Goal: Task Accomplishment & Management: Complete application form

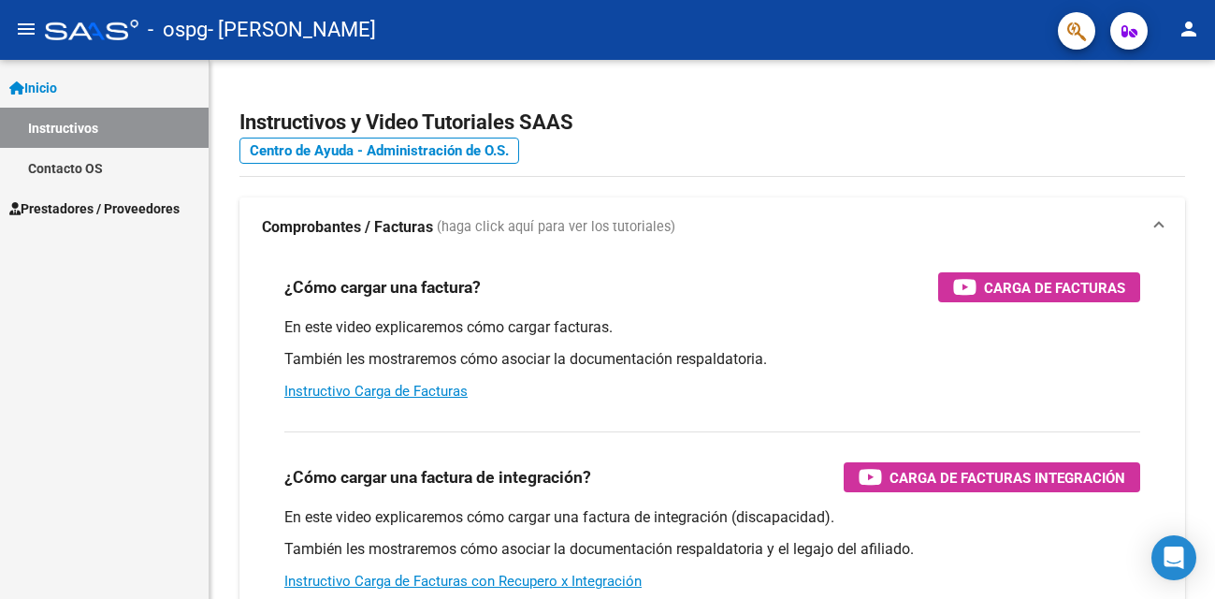
click at [25, 24] on mat-icon "menu" at bounding box center [26, 29] width 22 height 22
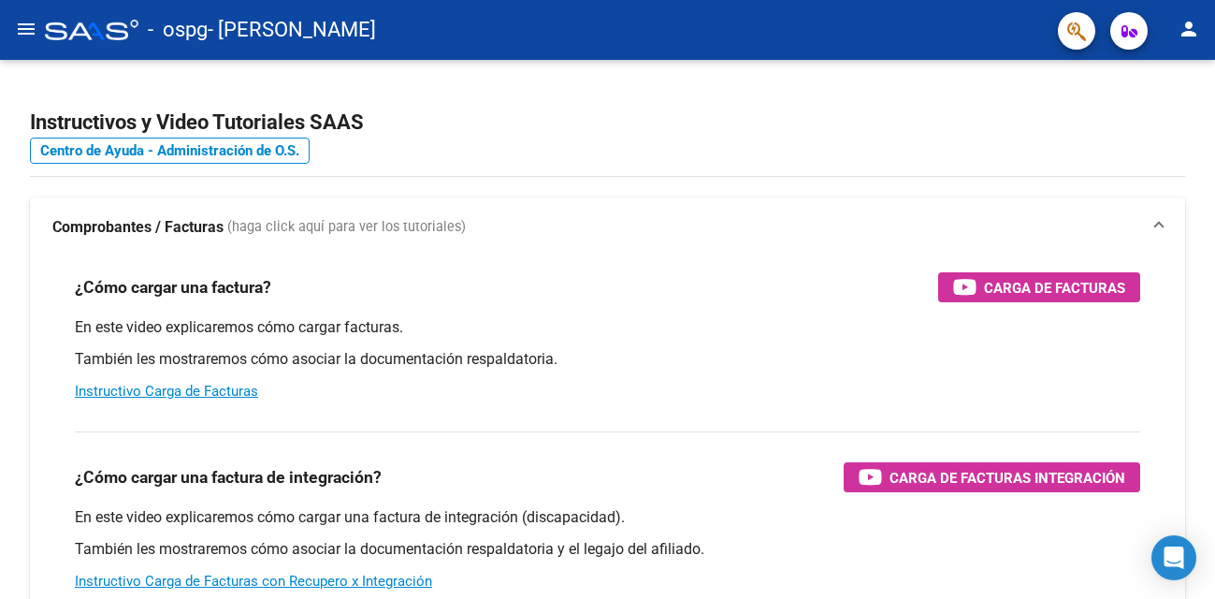
click at [25, 24] on mat-icon "menu" at bounding box center [26, 29] width 22 height 22
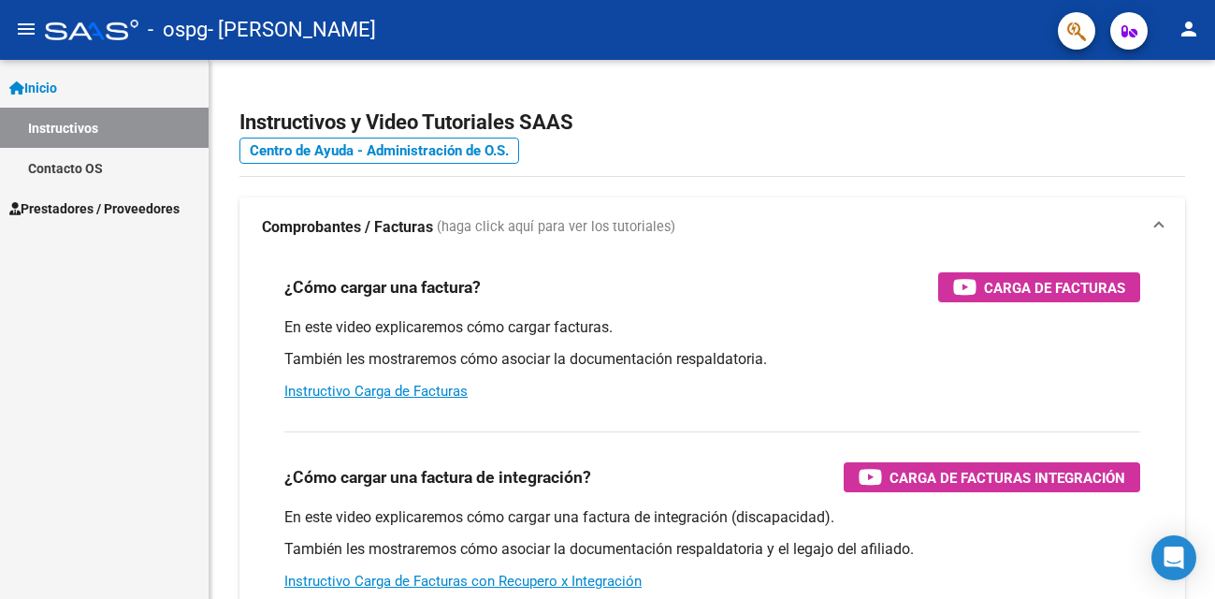
click at [25, 24] on mat-icon "menu" at bounding box center [26, 29] width 22 height 22
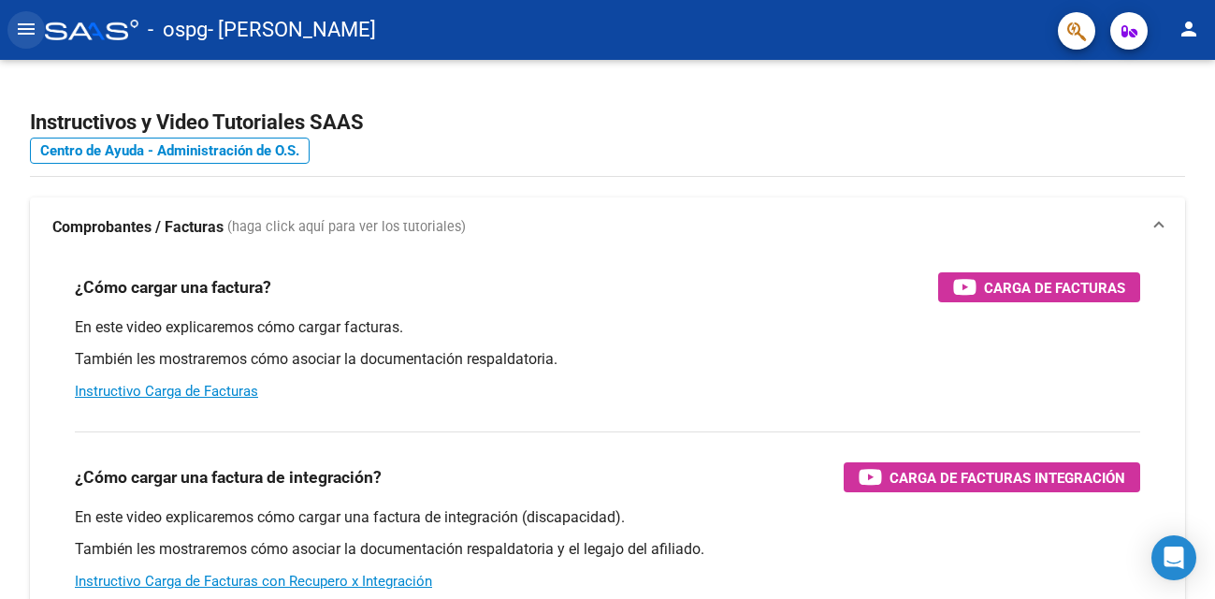
click at [28, 26] on mat-icon "menu" at bounding box center [26, 29] width 22 height 22
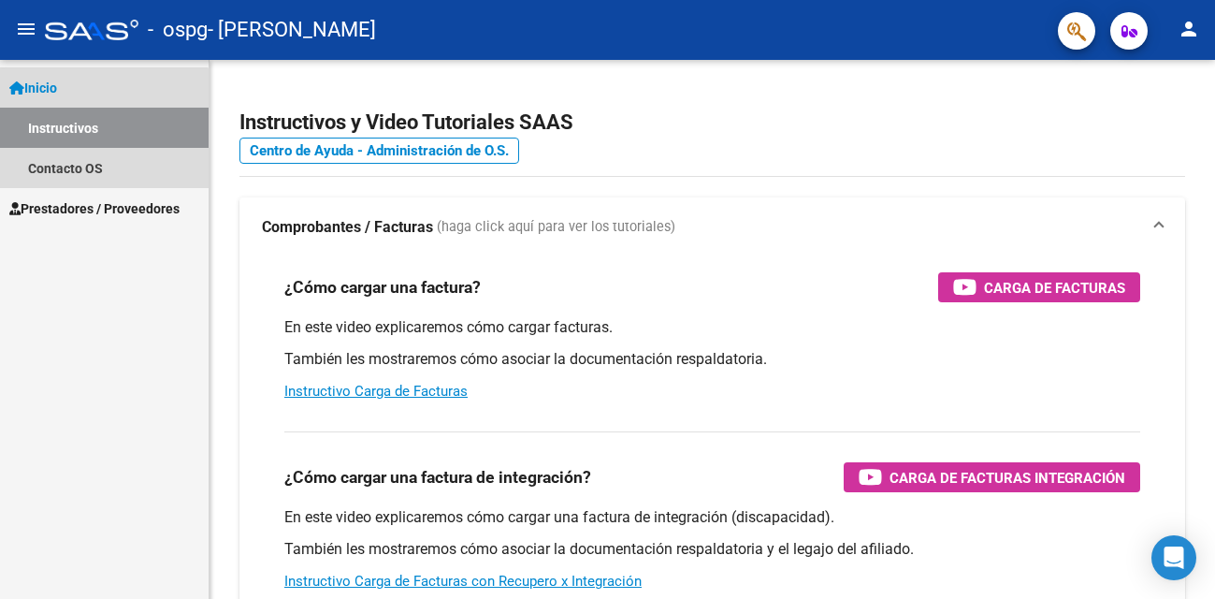
click at [74, 129] on link "Instructivos" at bounding box center [104, 128] width 209 height 40
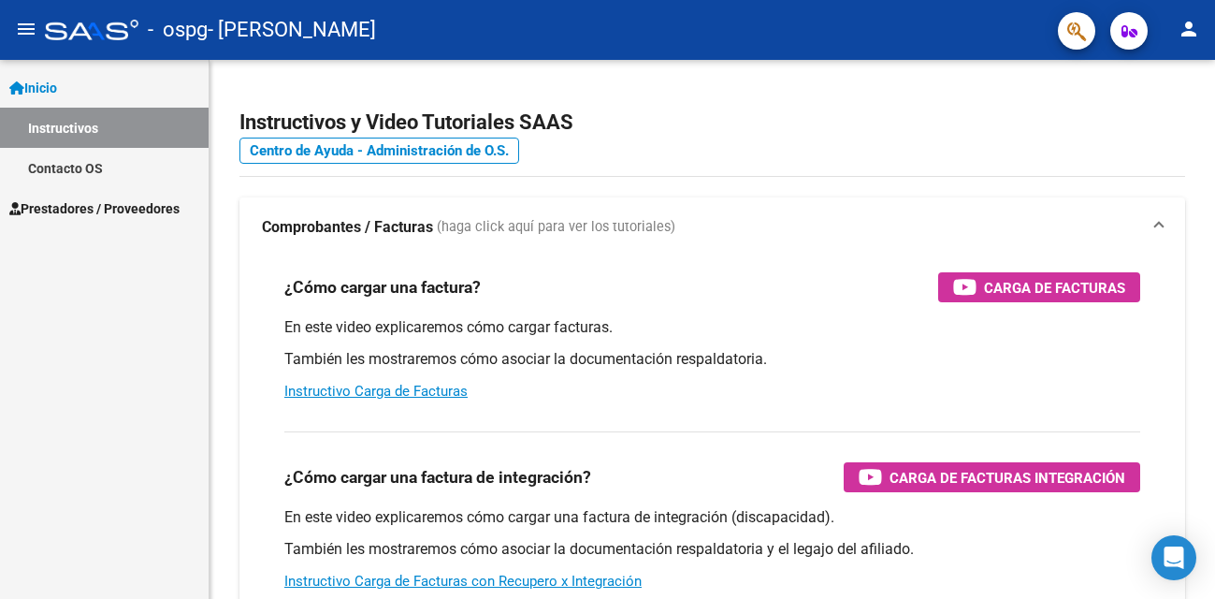
click at [57, 85] on span "Inicio" at bounding box center [33, 88] width 48 height 21
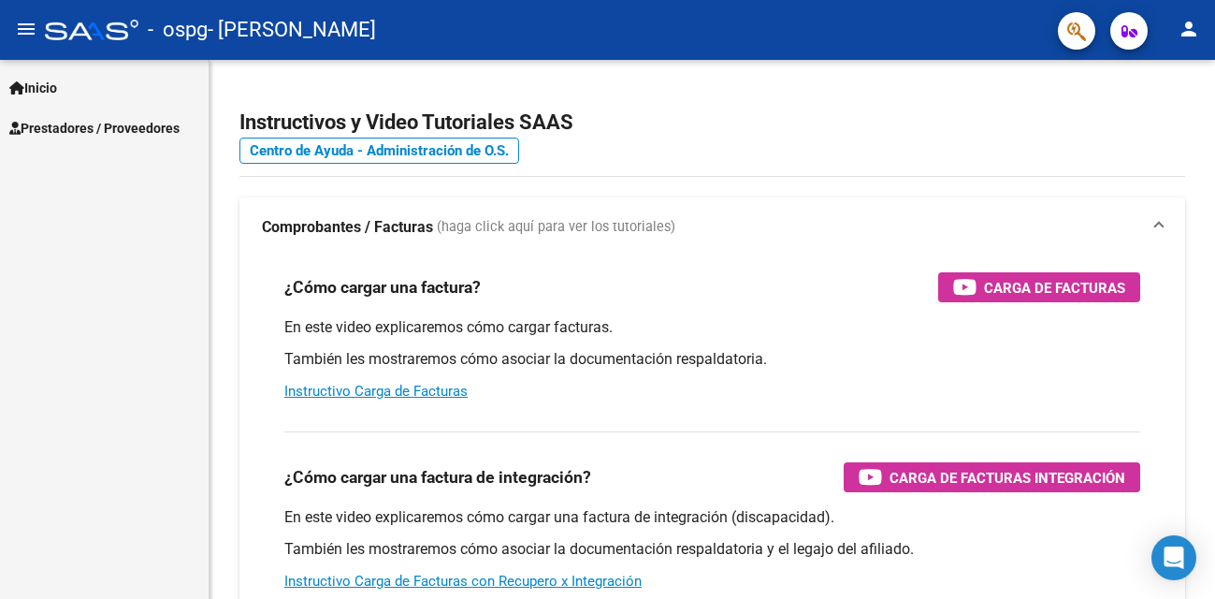
click at [75, 136] on span "Prestadores / Proveedores" at bounding box center [94, 128] width 170 height 21
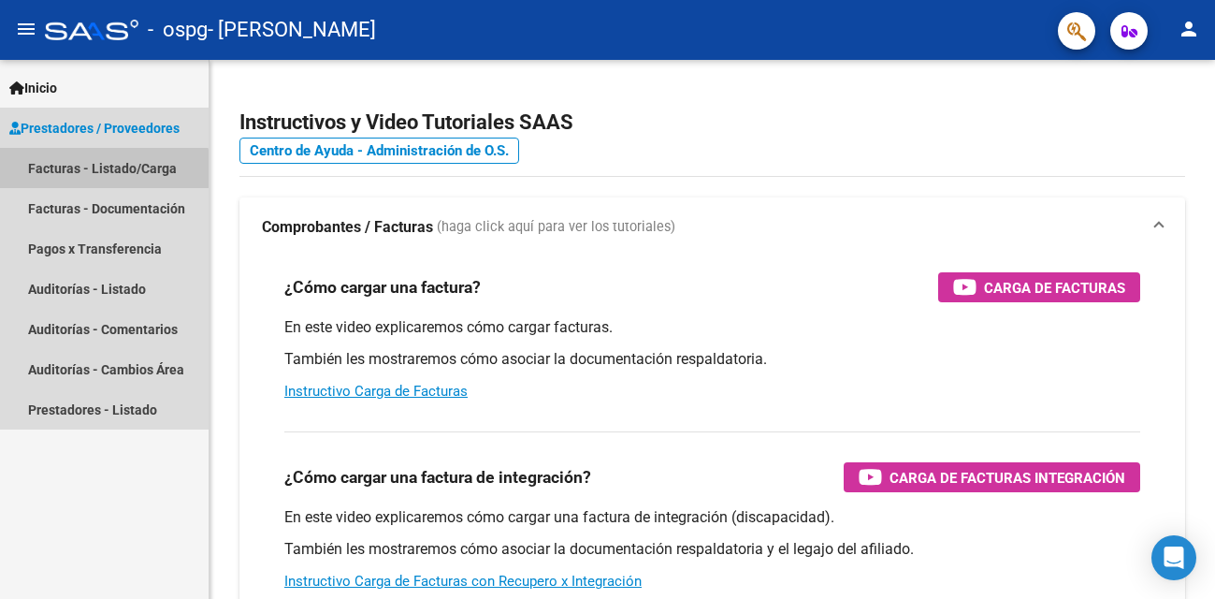
click at [85, 180] on link "Facturas - Listado/Carga" at bounding box center [104, 168] width 209 height 40
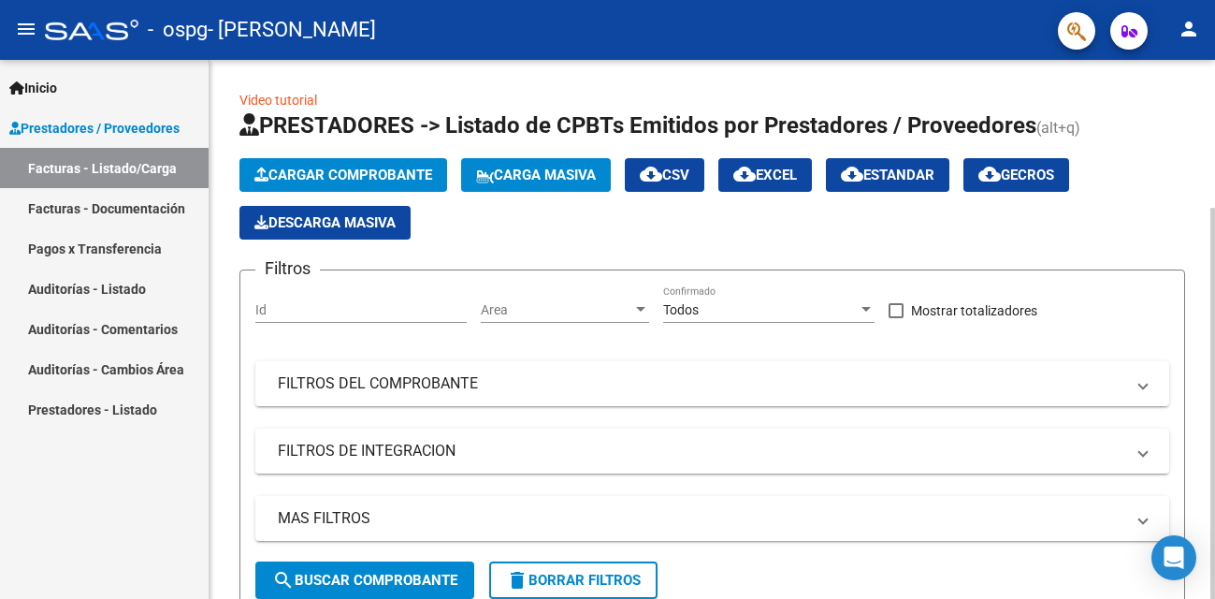
click at [383, 179] on span "Cargar Comprobante" at bounding box center [343, 174] width 178 height 17
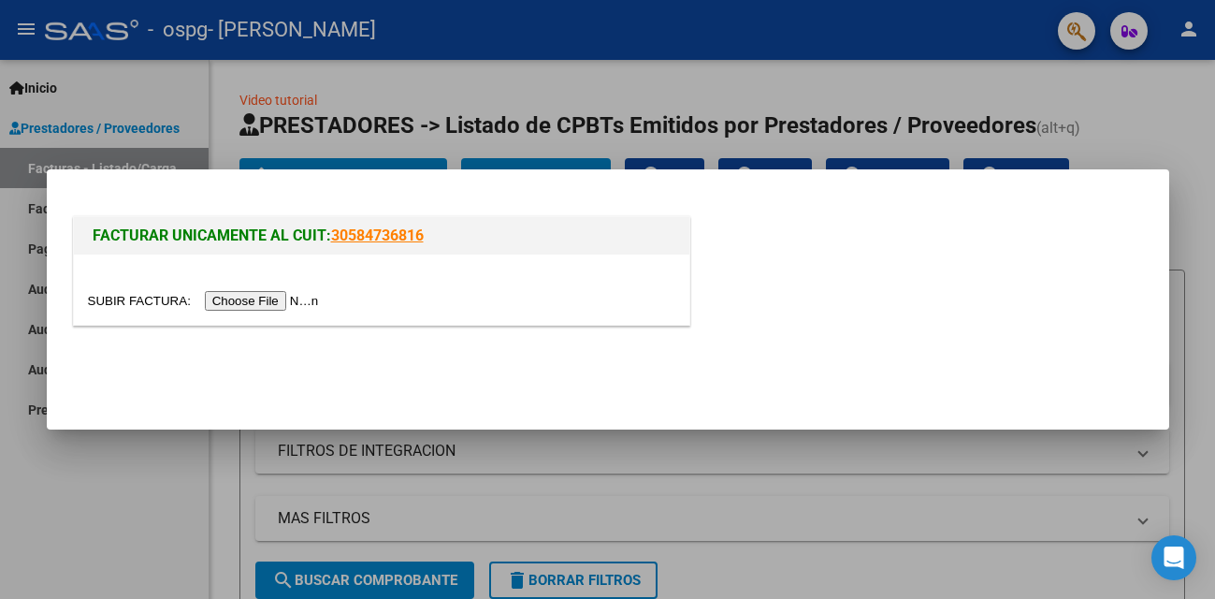
click at [287, 308] on input "file" at bounding box center [206, 301] width 237 height 20
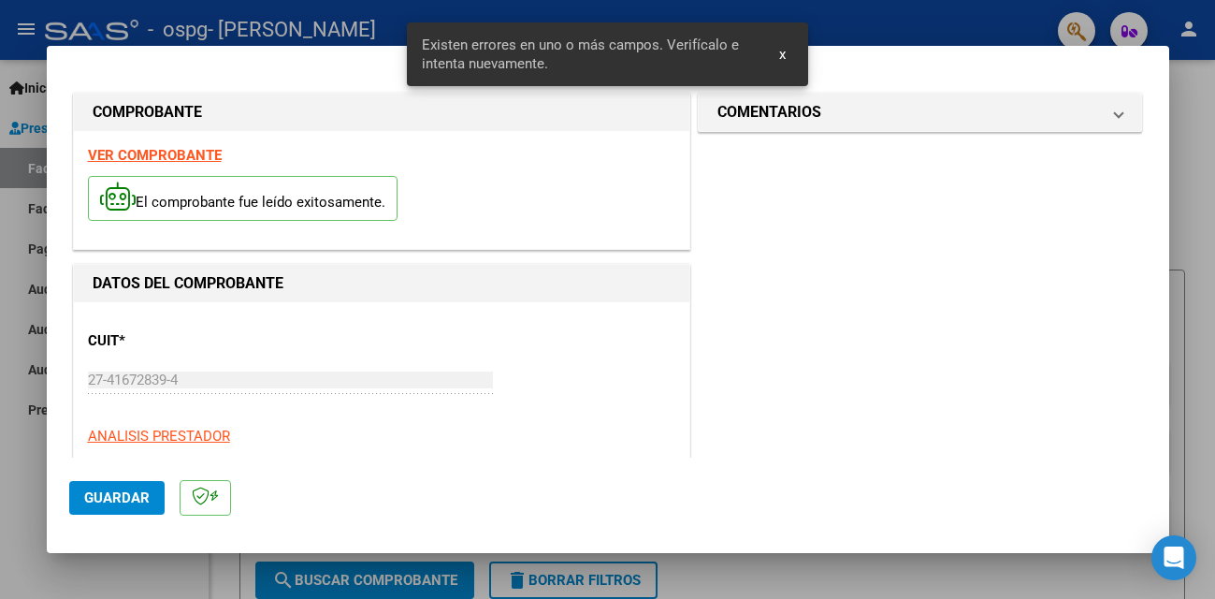
click at [785, 61] on span "x" at bounding box center [782, 54] width 7 height 17
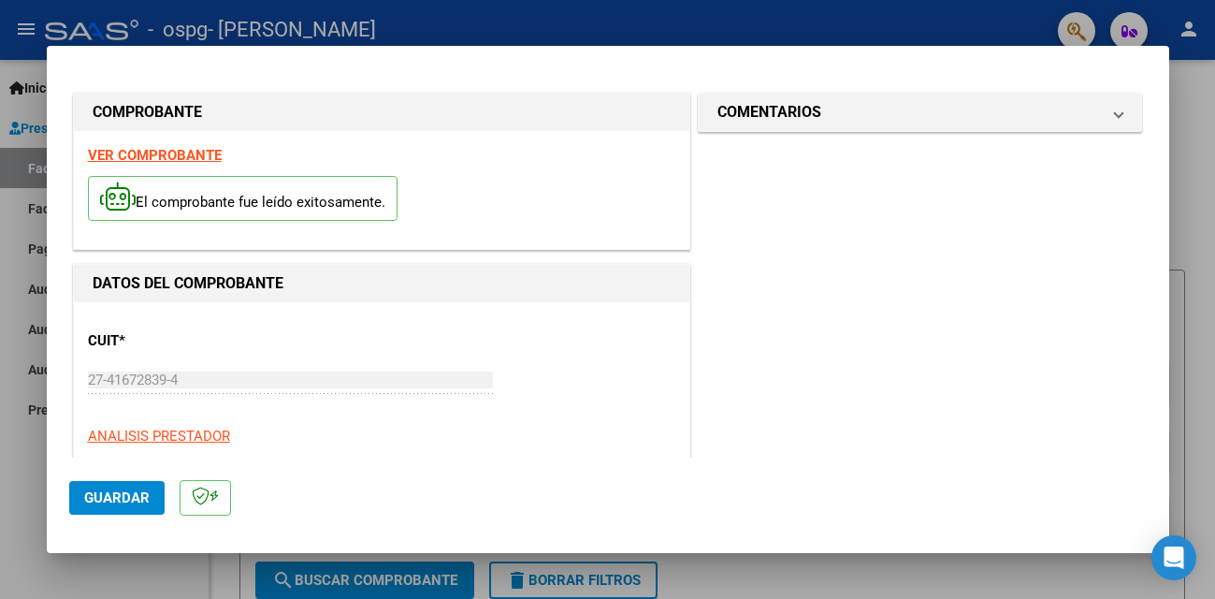
click at [188, 156] on strong "VER COMPROBANTE" at bounding box center [155, 155] width 134 height 17
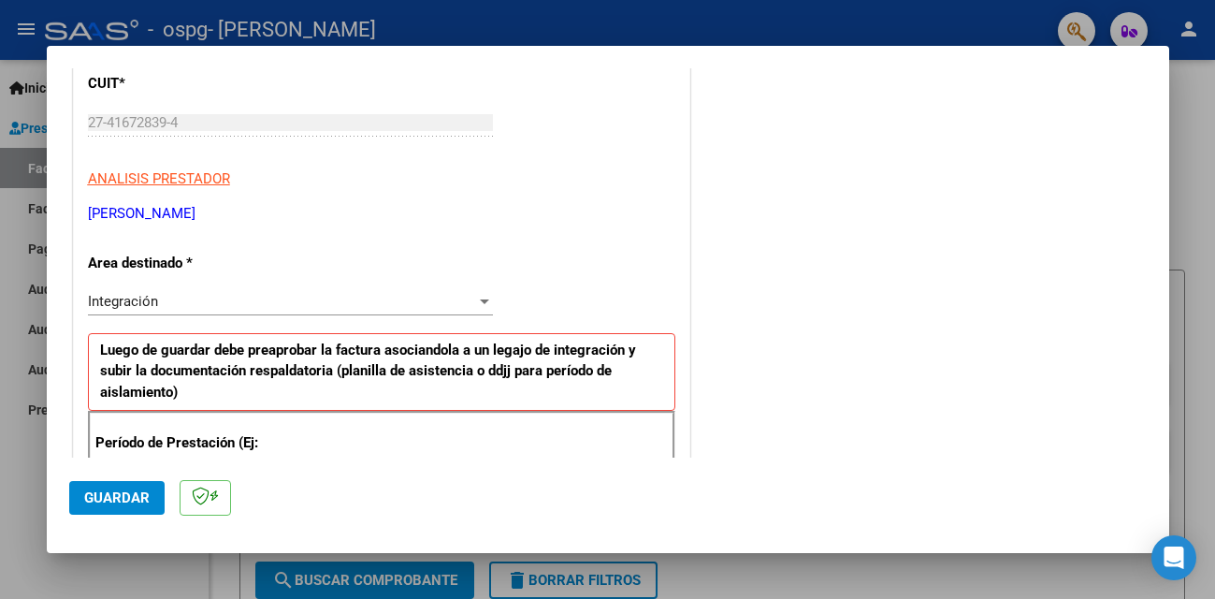
scroll to position [261, 0]
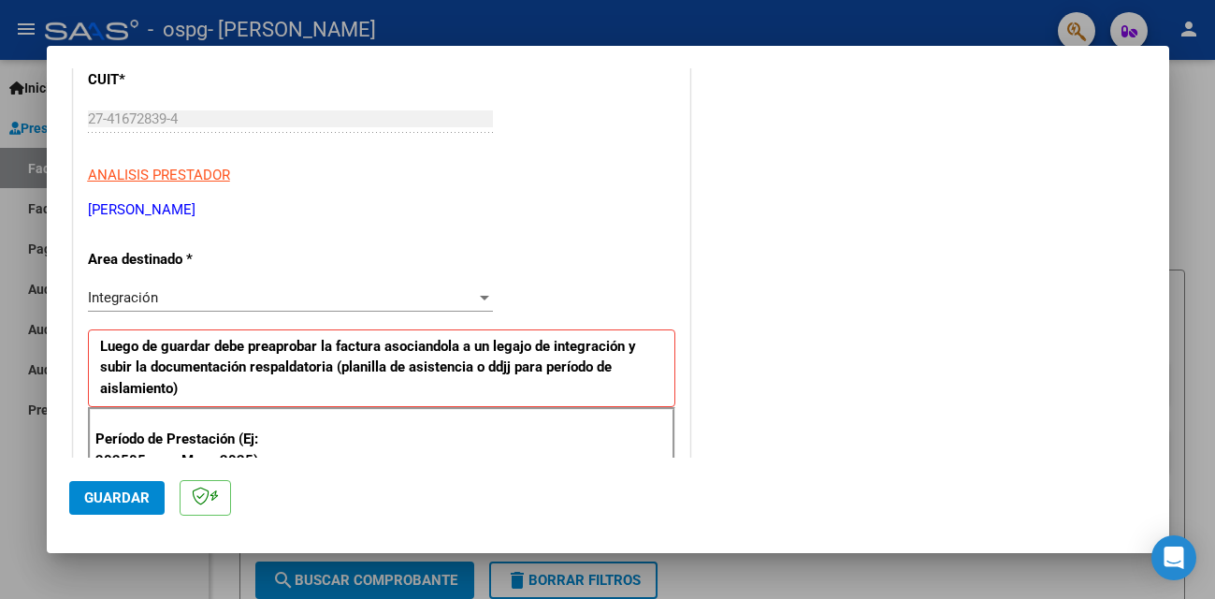
click at [339, 293] on div "Integración" at bounding box center [282, 297] width 388 height 17
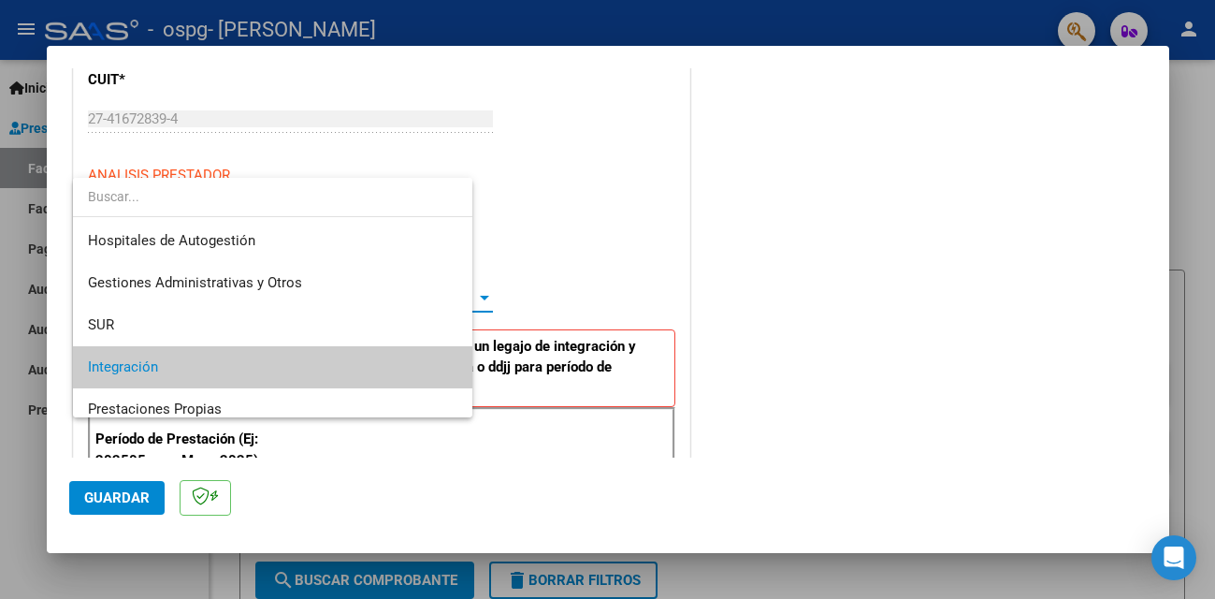
scroll to position [69, 0]
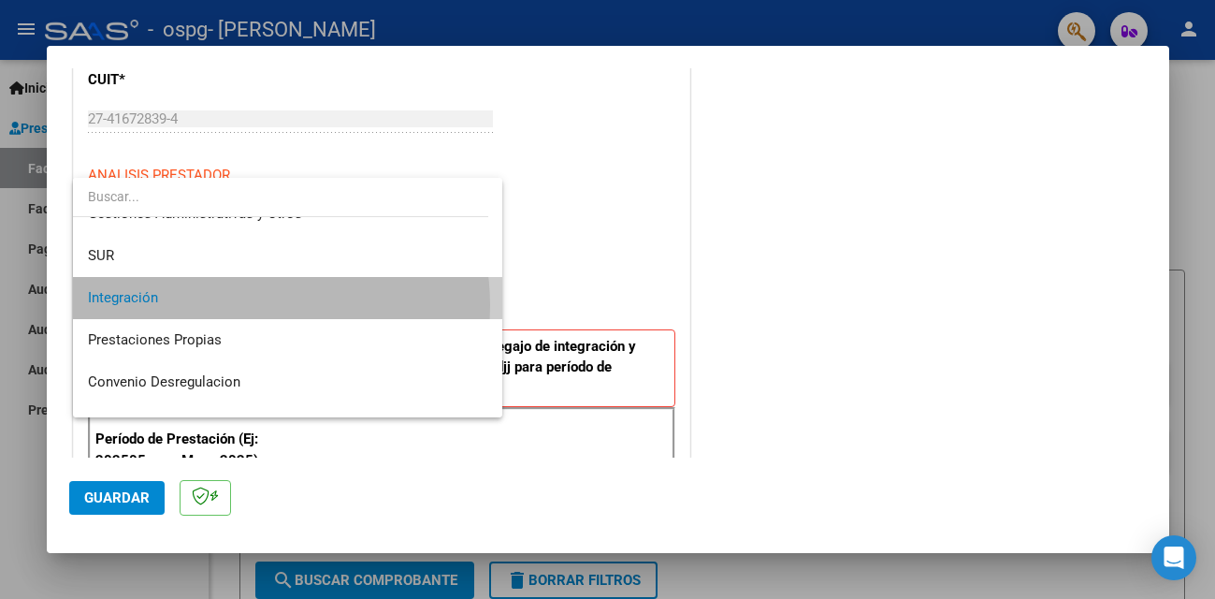
click at [253, 305] on span "Integración" at bounding box center [287, 298] width 399 height 42
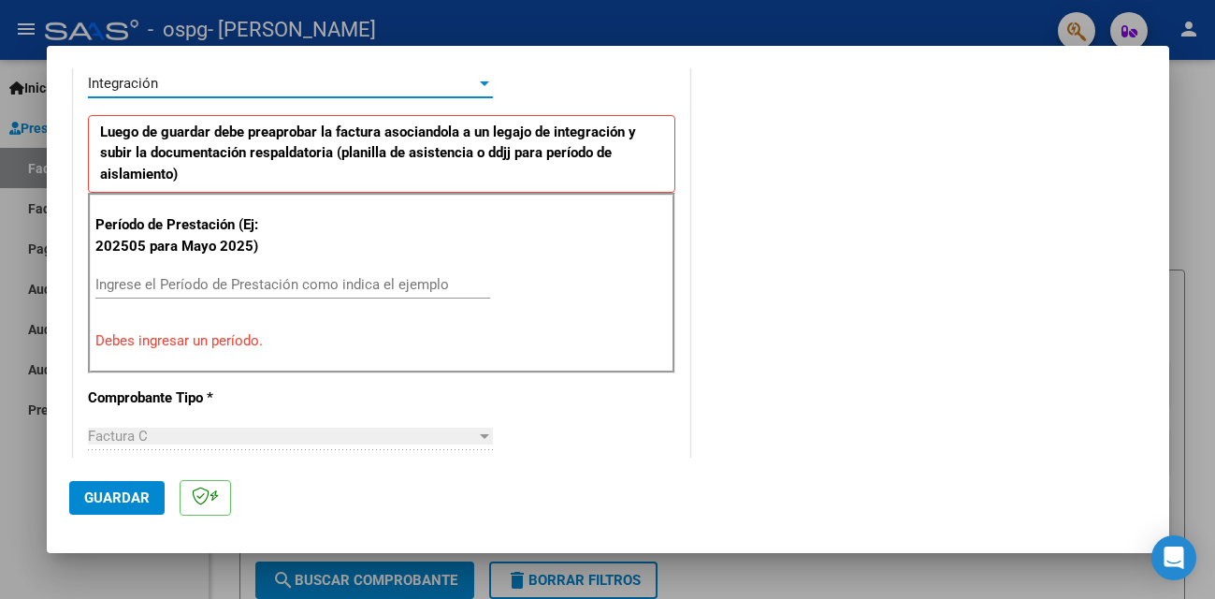
scroll to position [476, 0]
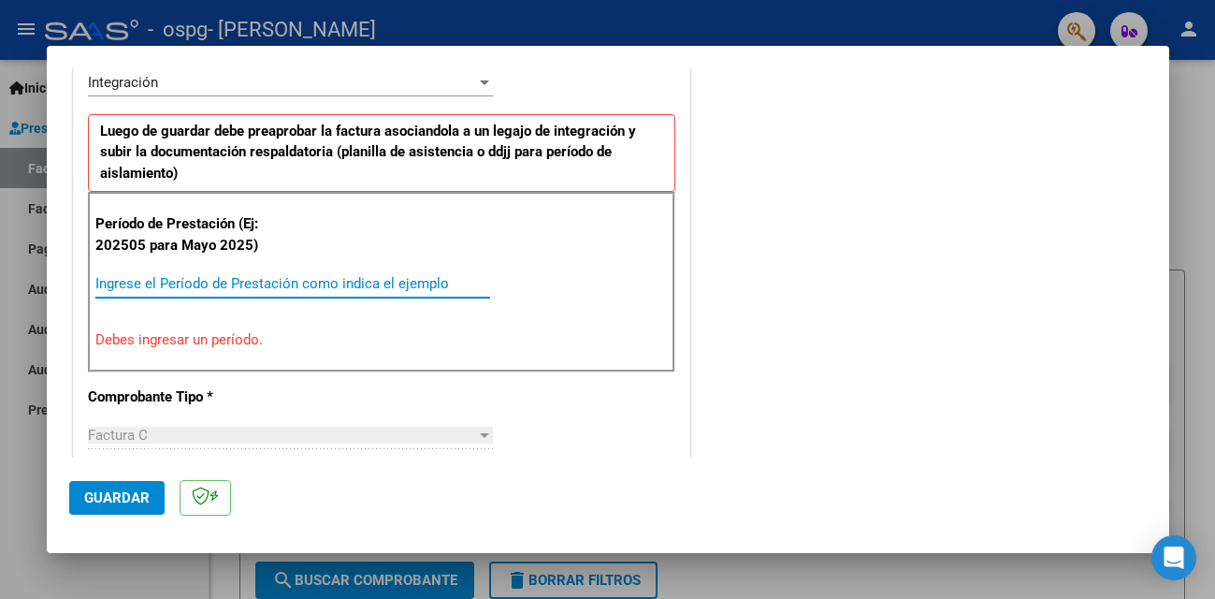
click at [242, 287] on input "Ingrese el Período de Prestación como indica el ejemplo" at bounding box center [292, 283] width 395 height 17
click at [365, 240] on div "Período de Prestación (Ej: 202505 para Mayo 2025) Ingrese el Período de Prestac…" at bounding box center [381, 282] width 587 height 180
click at [264, 289] on input "Ingrese el Período de Prestación como indica el ejemplo" at bounding box center [292, 283] width 395 height 17
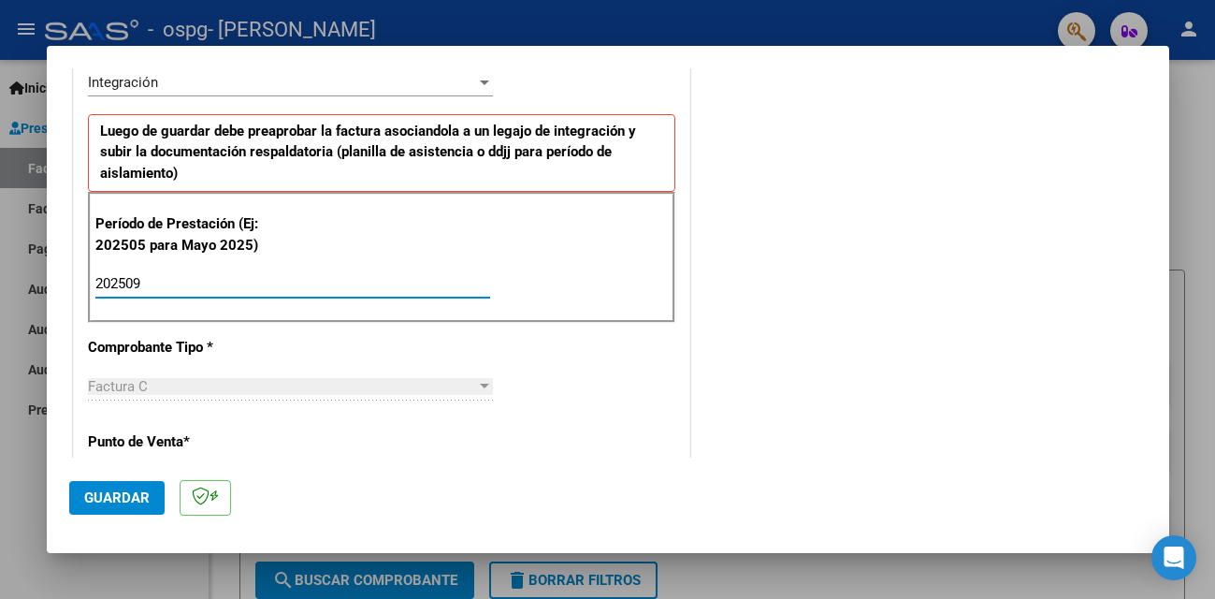
type input "202509"
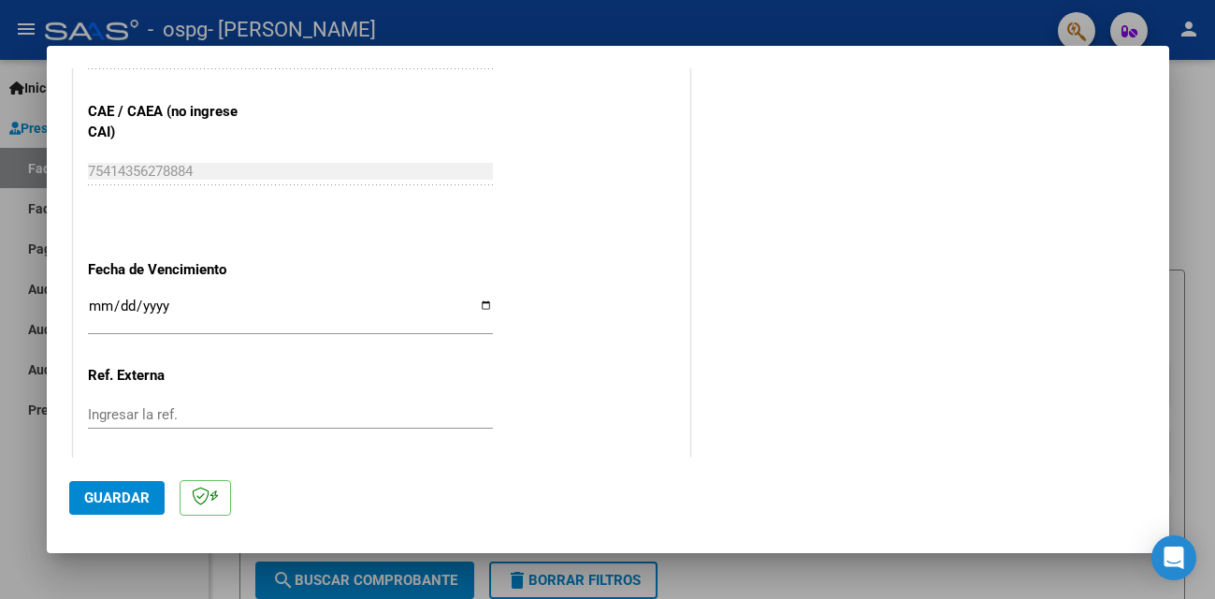
scroll to position [1276, 0]
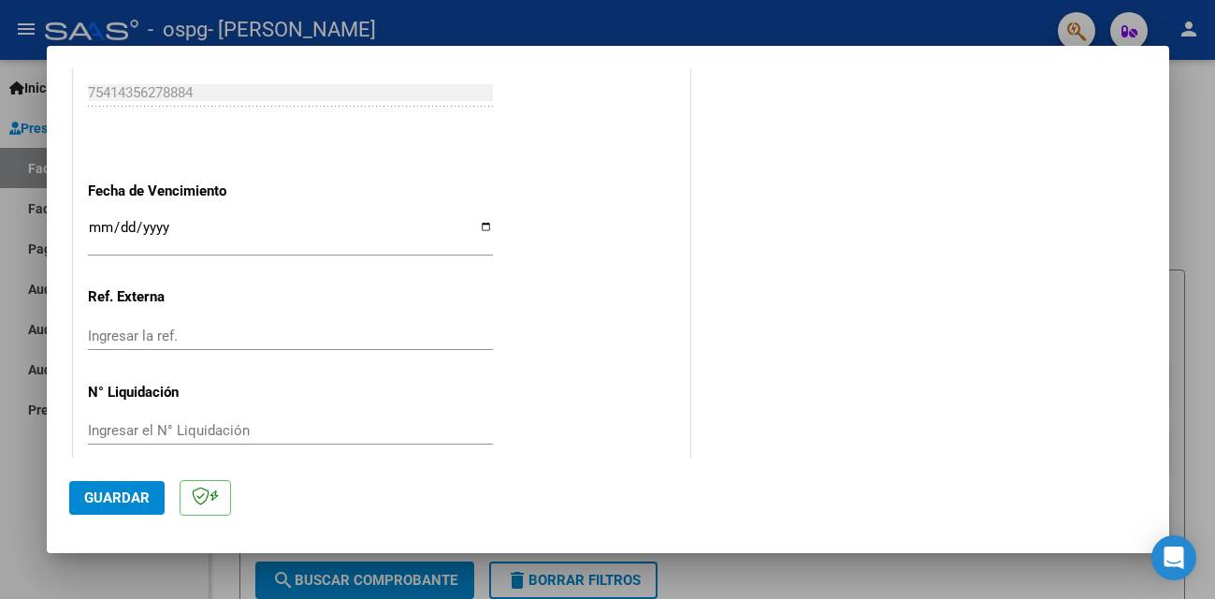
click at [142, 496] on span "Guardar" at bounding box center [116, 497] width 65 height 17
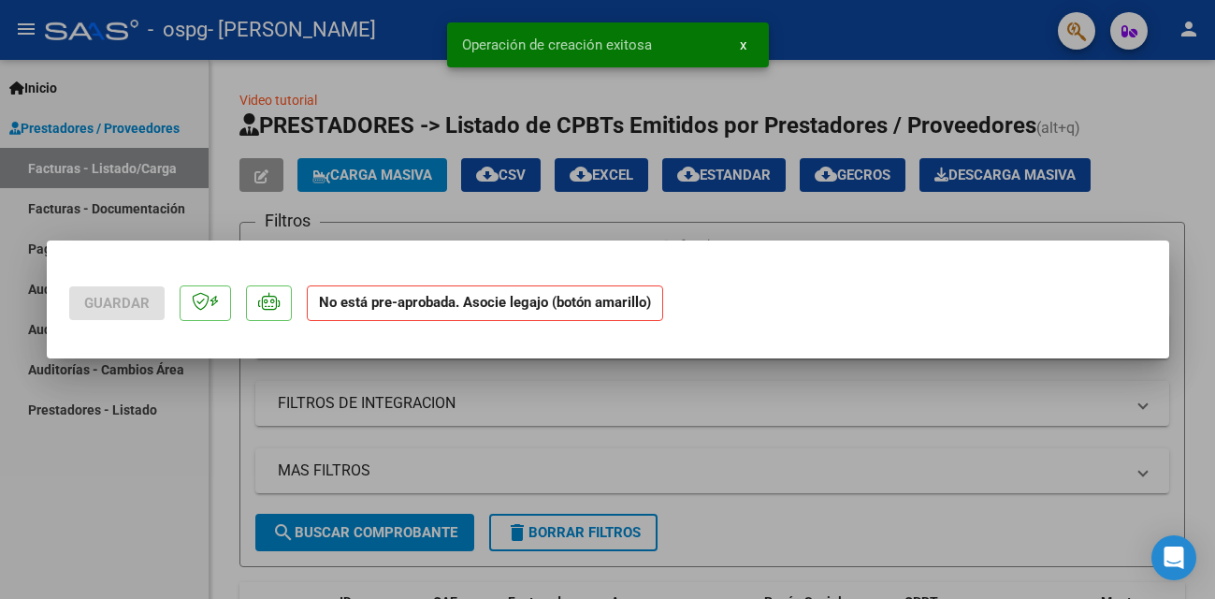
scroll to position [0, 0]
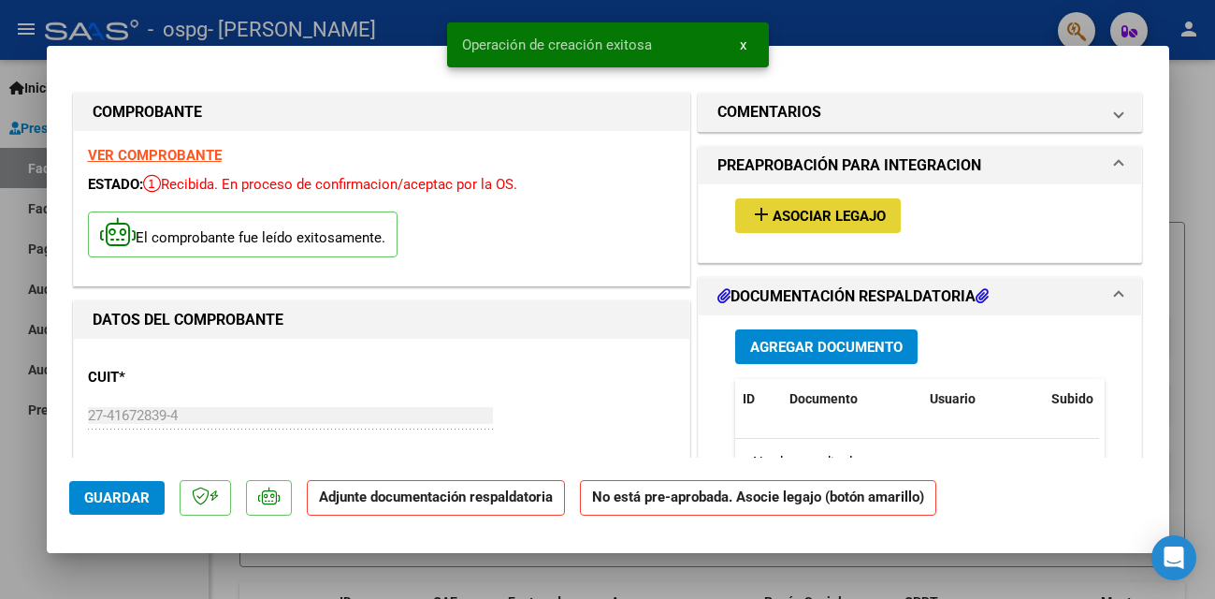
click at [813, 221] on span "Asociar Legajo" at bounding box center [828, 216] width 113 height 17
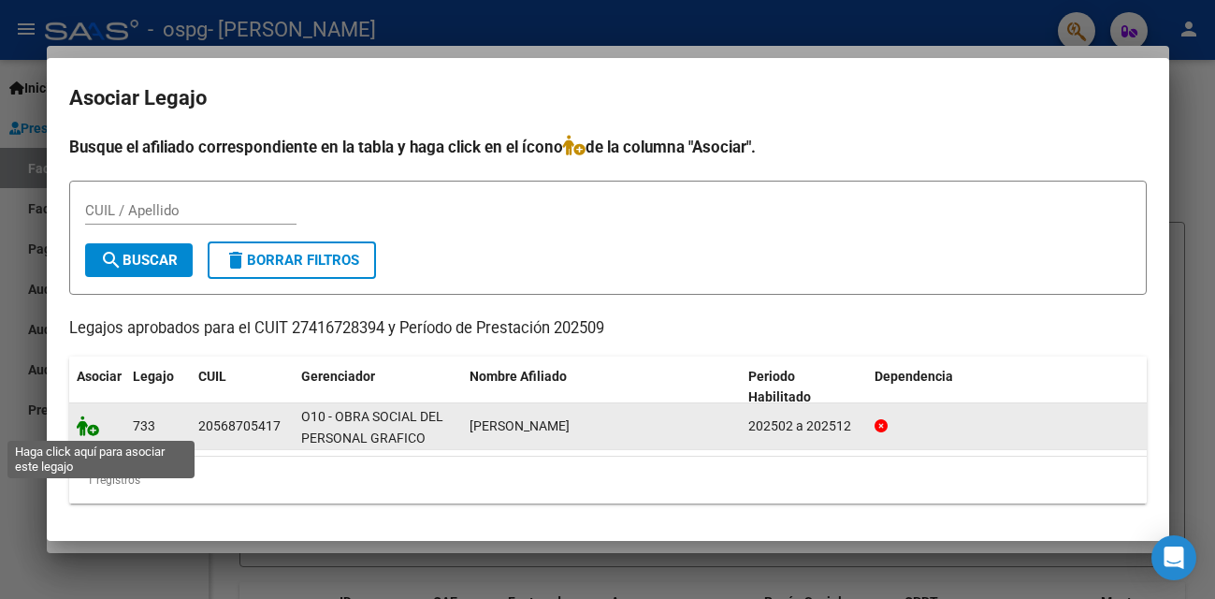
click at [93, 432] on icon at bounding box center [88, 425] width 22 height 21
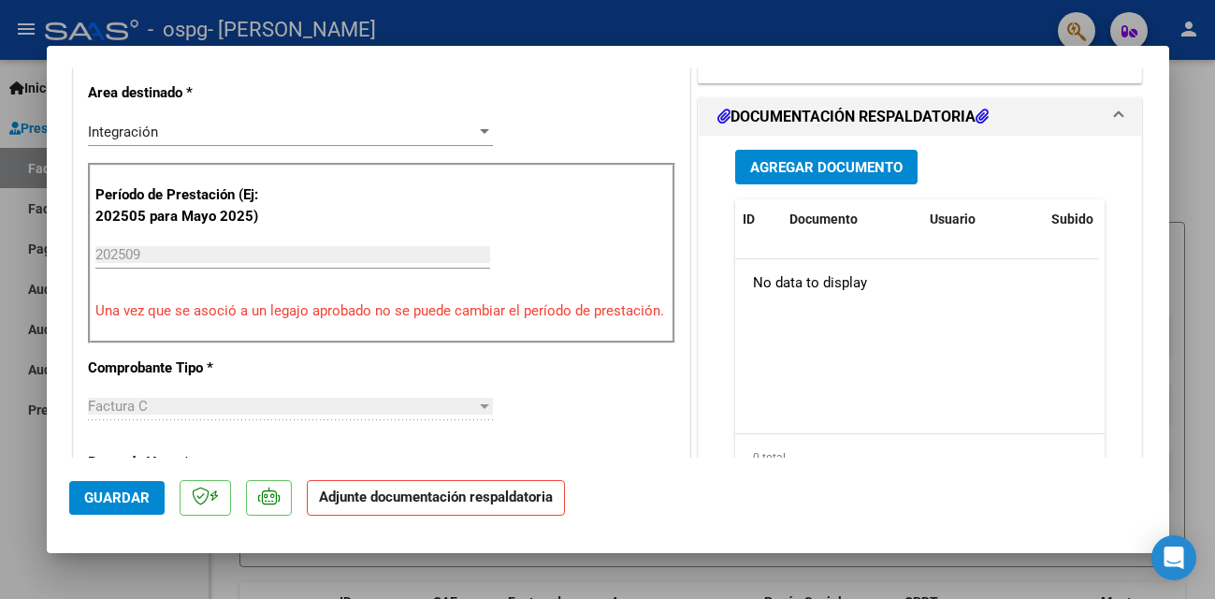
scroll to position [453, 0]
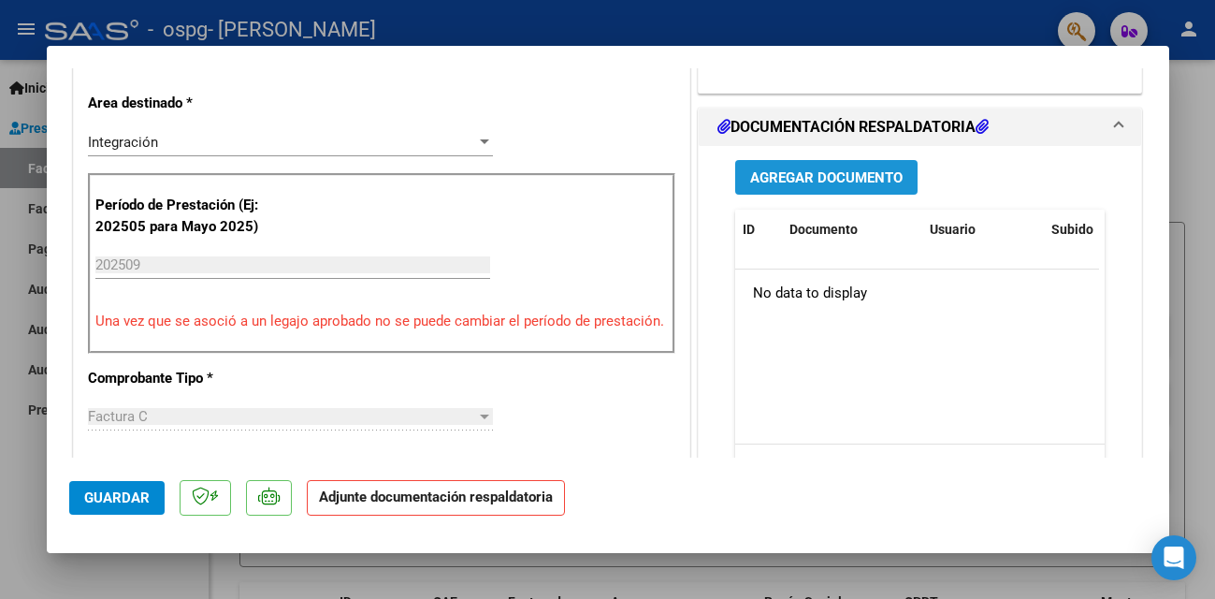
click at [839, 188] on button "Agregar Documento" at bounding box center [826, 177] width 182 height 35
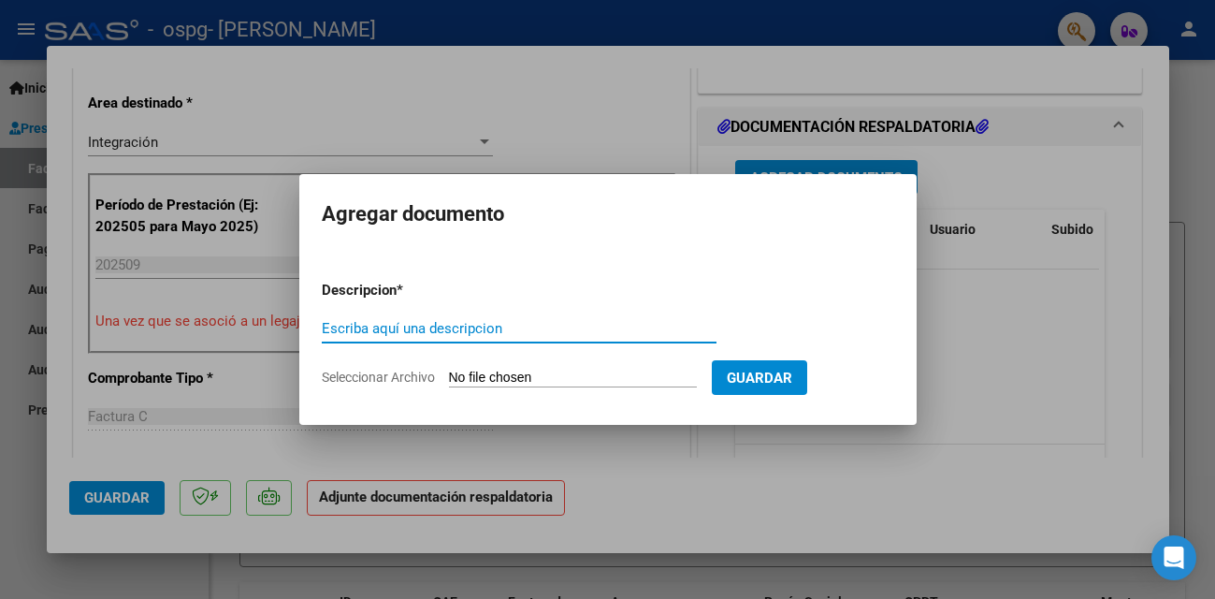
click at [548, 329] on input "Escriba aquí una descripcion" at bounding box center [519, 328] width 395 height 17
type input "Planilla de asistencia"
click at [556, 371] on input "Seleccionar Archivo" at bounding box center [573, 378] width 248 height 18
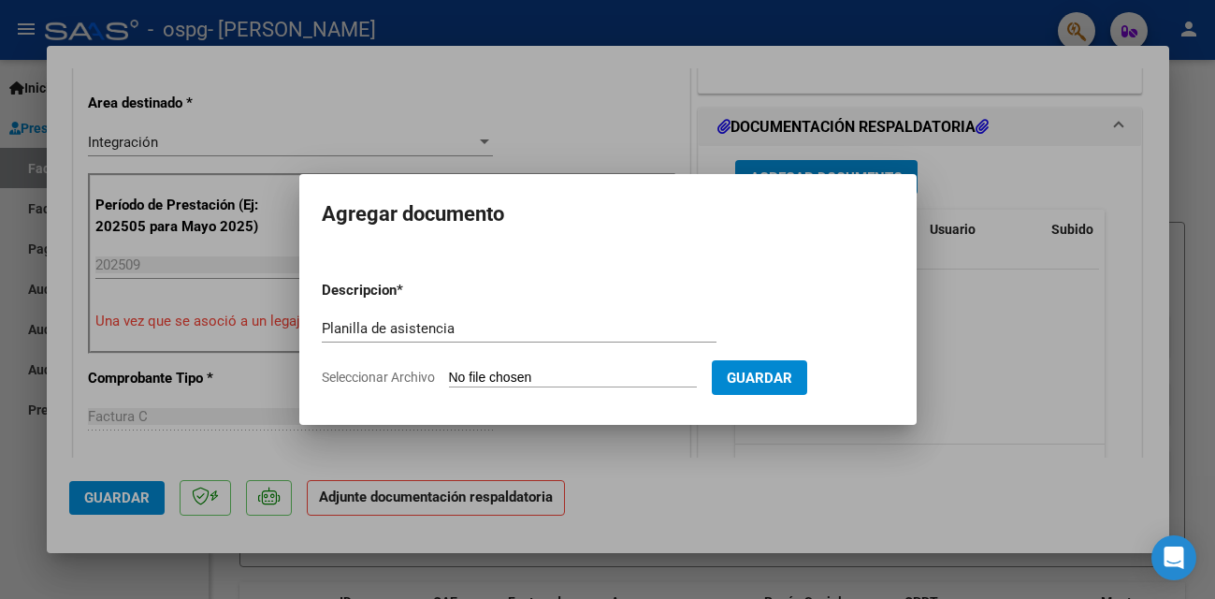
type input "C:\fakepath\PlanillaSEPT.IMG_1621.jpeg"
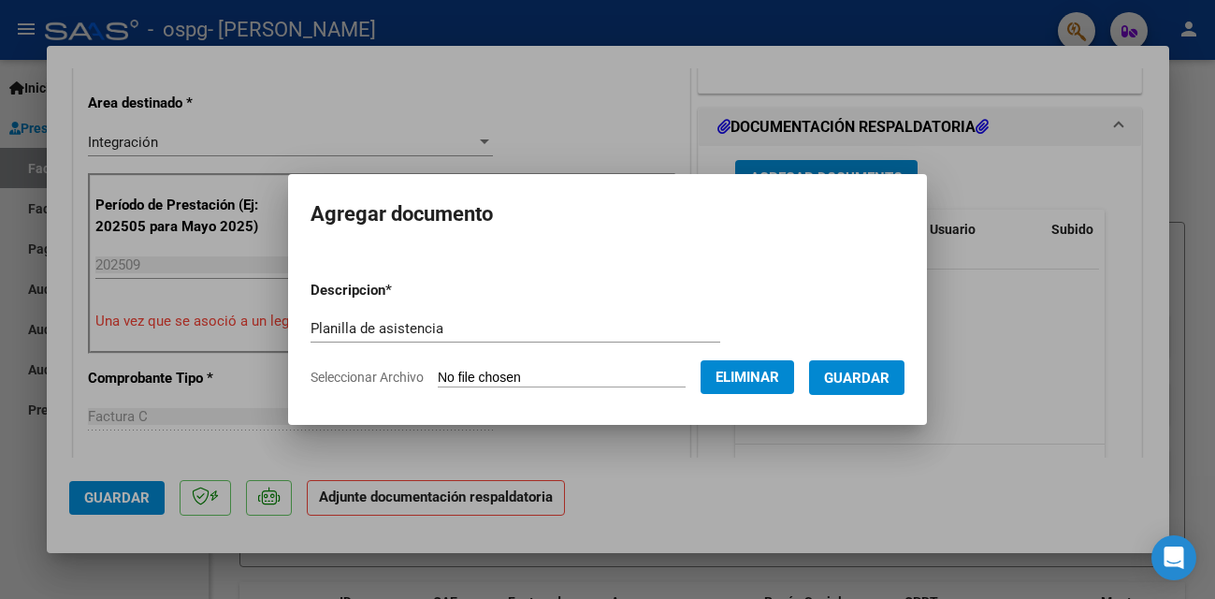
click at [377, 376] on span "Seleccionar Archivo" at bounding box center [366, 376] width 113 height 15
click at [871, 378] on span "Guardar" at bounding box center [856, 377] width 65 height 17
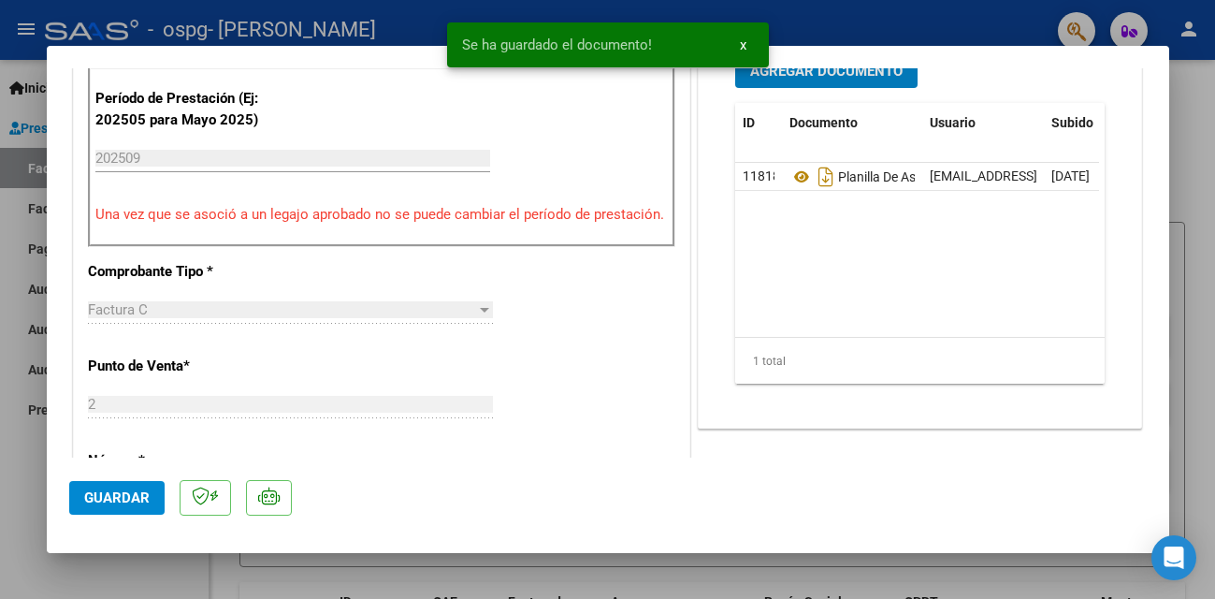
scroll to position [576, 0]
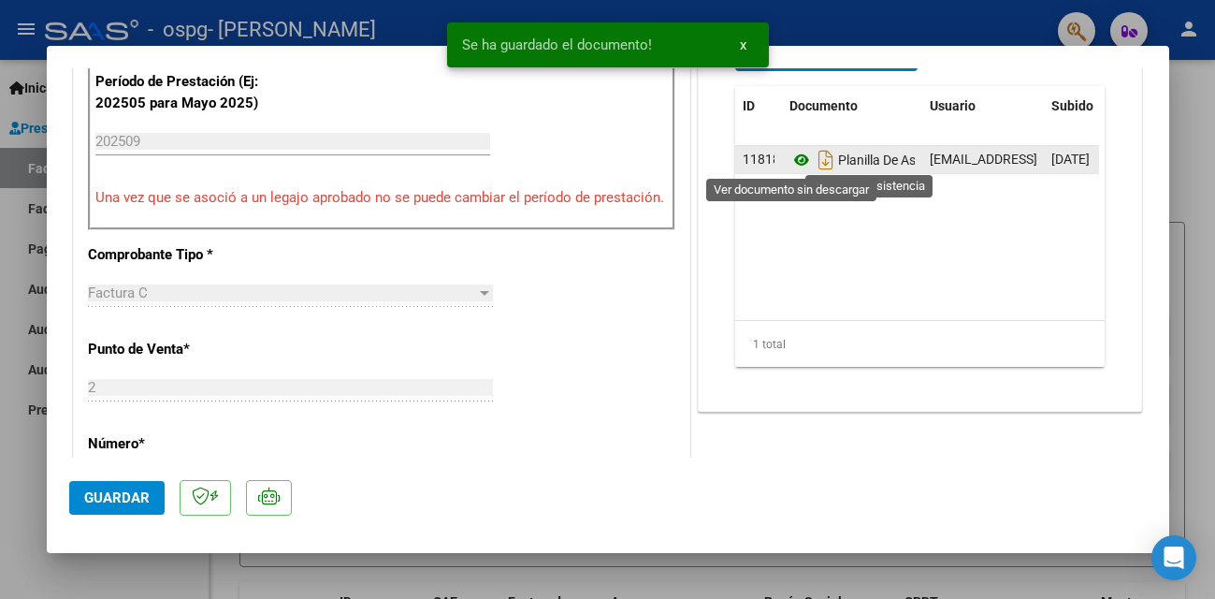
click at [789, 162] on icon at bounding box center [801, 160] width 24 height 22
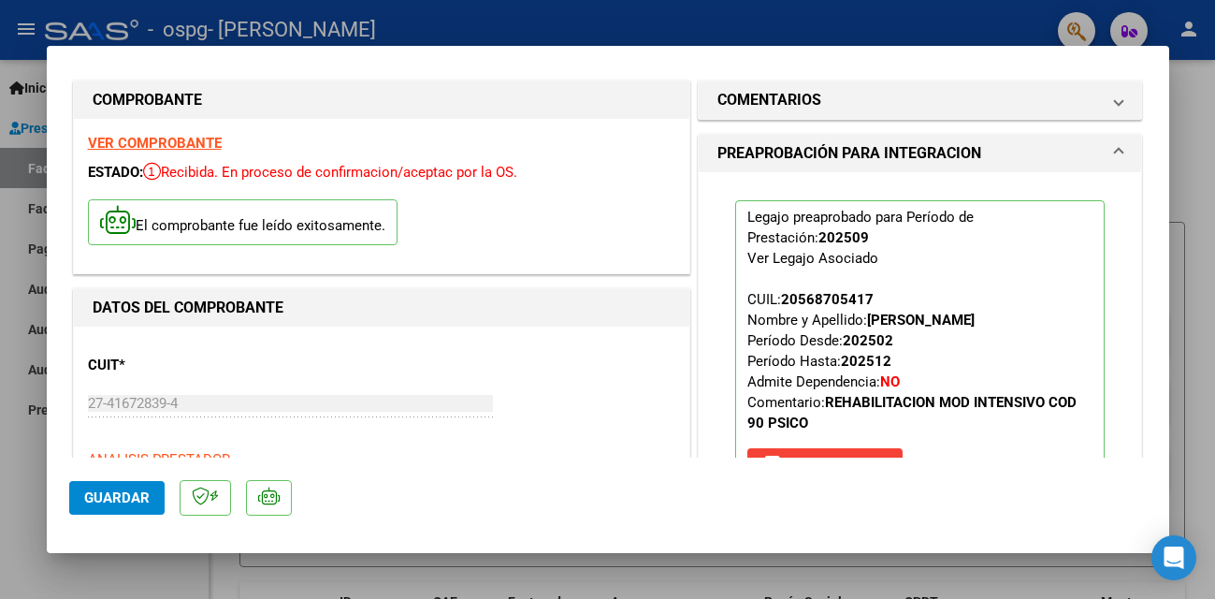
scroll to position [0, 0]
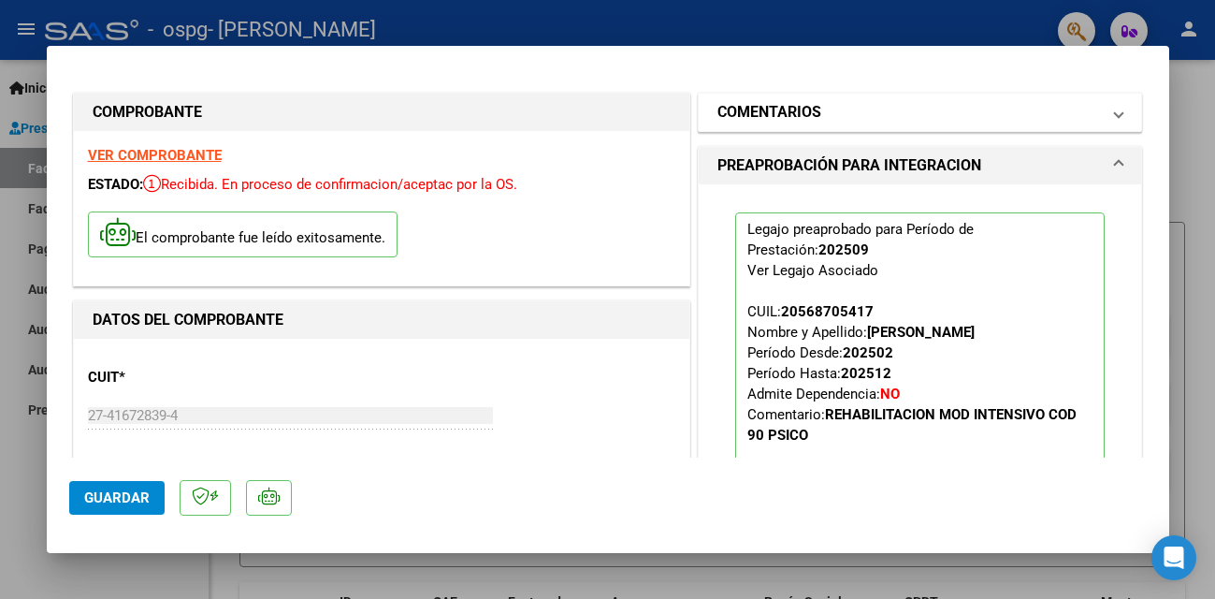
click at [944, 98] on mat-expansion-panel-header "COMENTARIOS" at bounding box center [920, 112] width 443 height 37
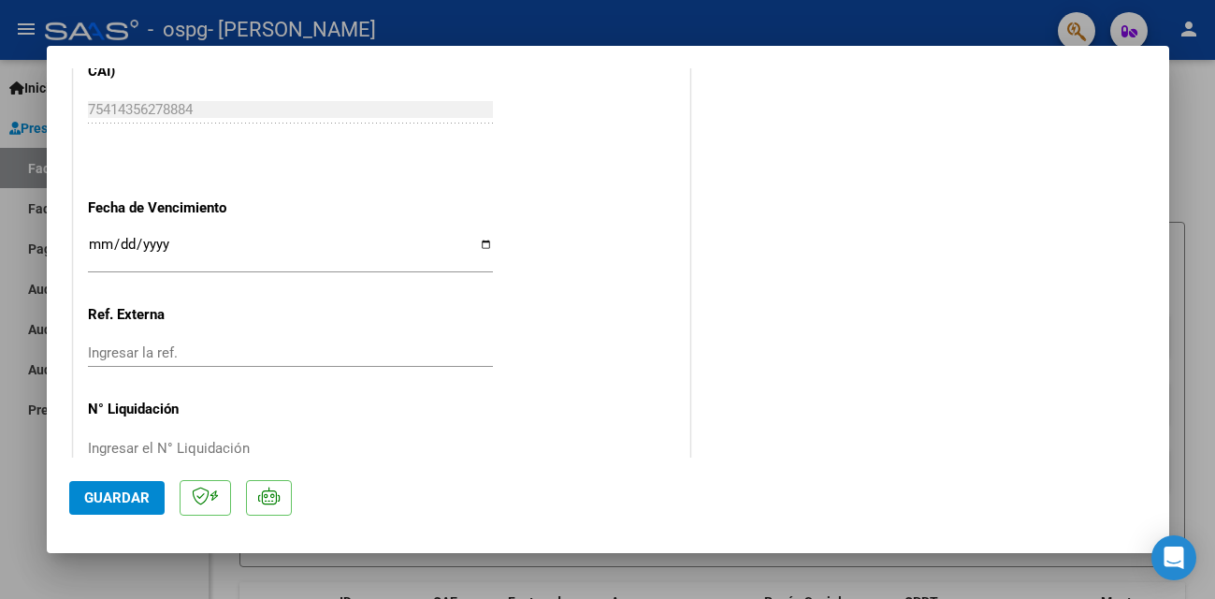
scroll to position [1283, 0]
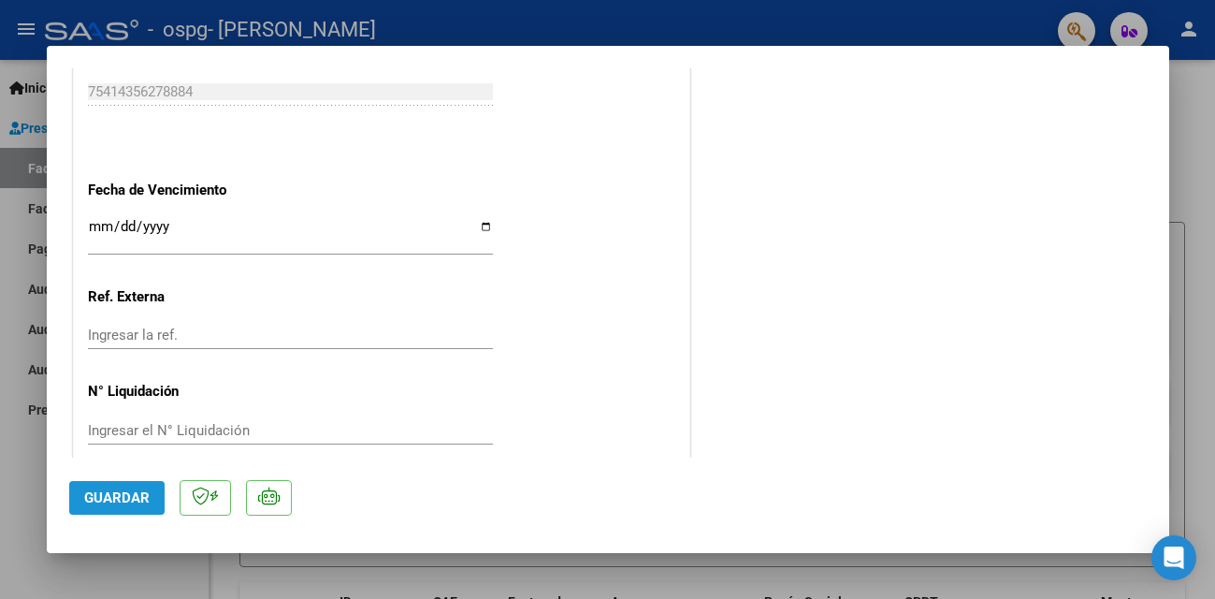
click at [117, 504] on span "Guardar" at bounding box center [116, 497] width 65 height 17
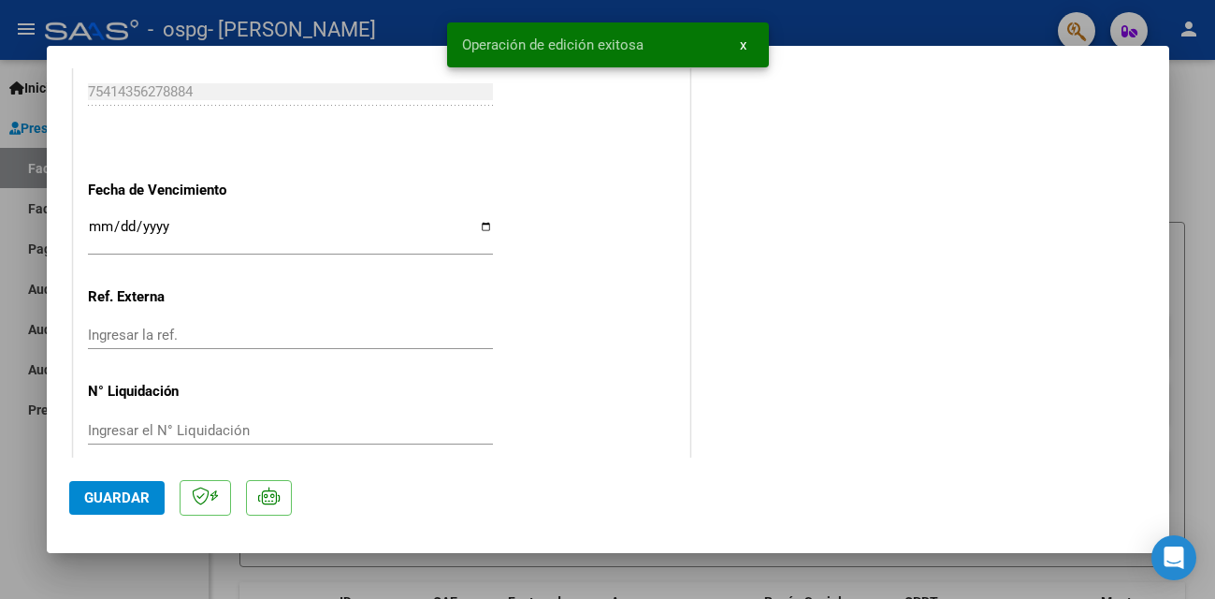
click at [1200, 90] on div at bounding box center [607, 299] width 1215 height 599
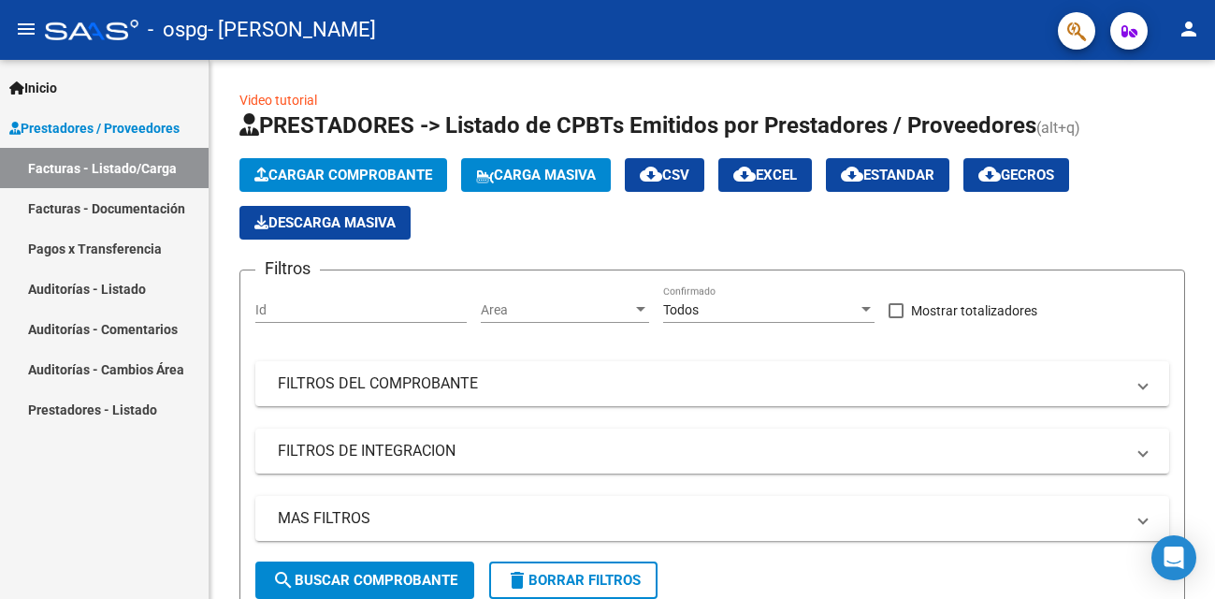
click at [121, 216] on link "Facturas - Documentación" at bounding box center [104, 208] width 209 height 40
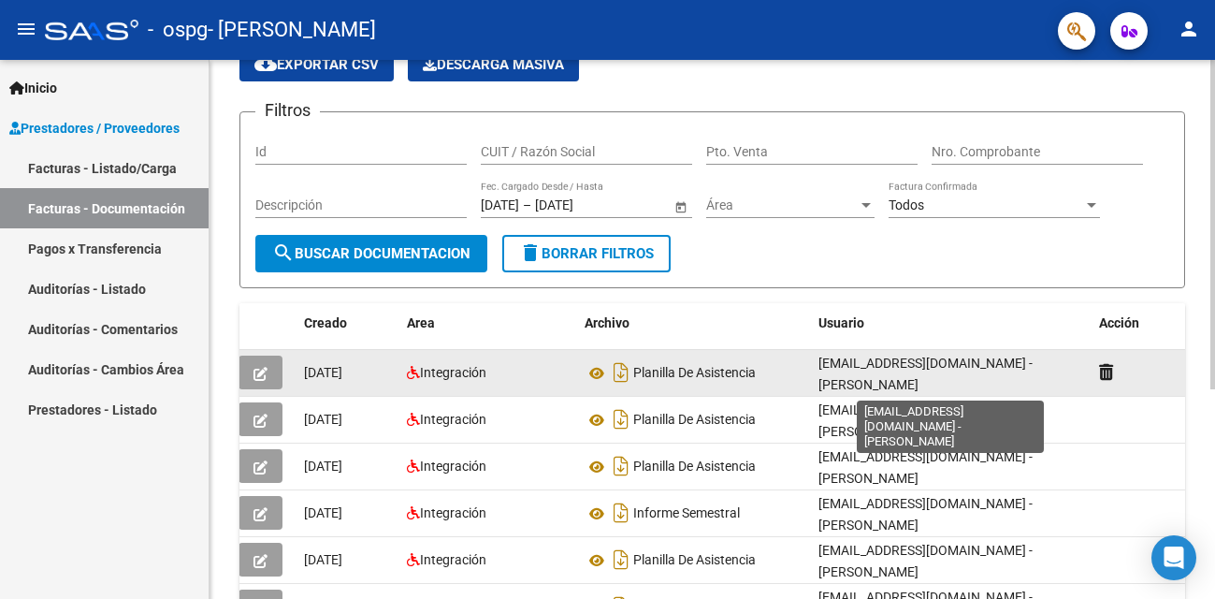
scroll to position [3, 0]
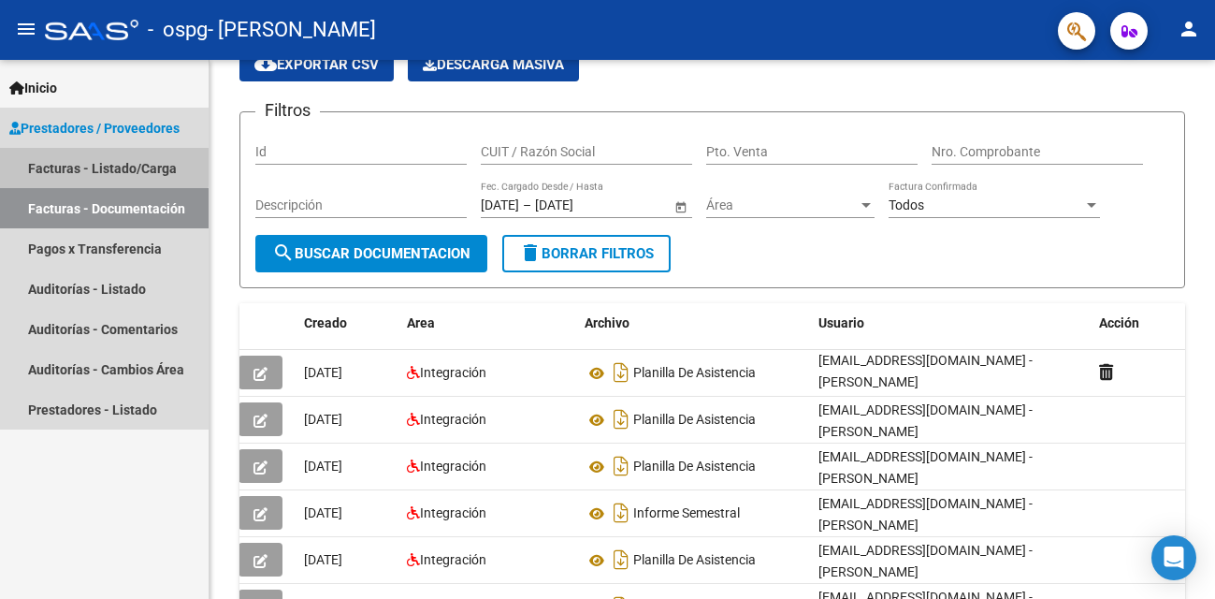
click at [38, 162] on link "Facturas - Listado/Carga" at bounding box center [104, 168] width 209 height 40
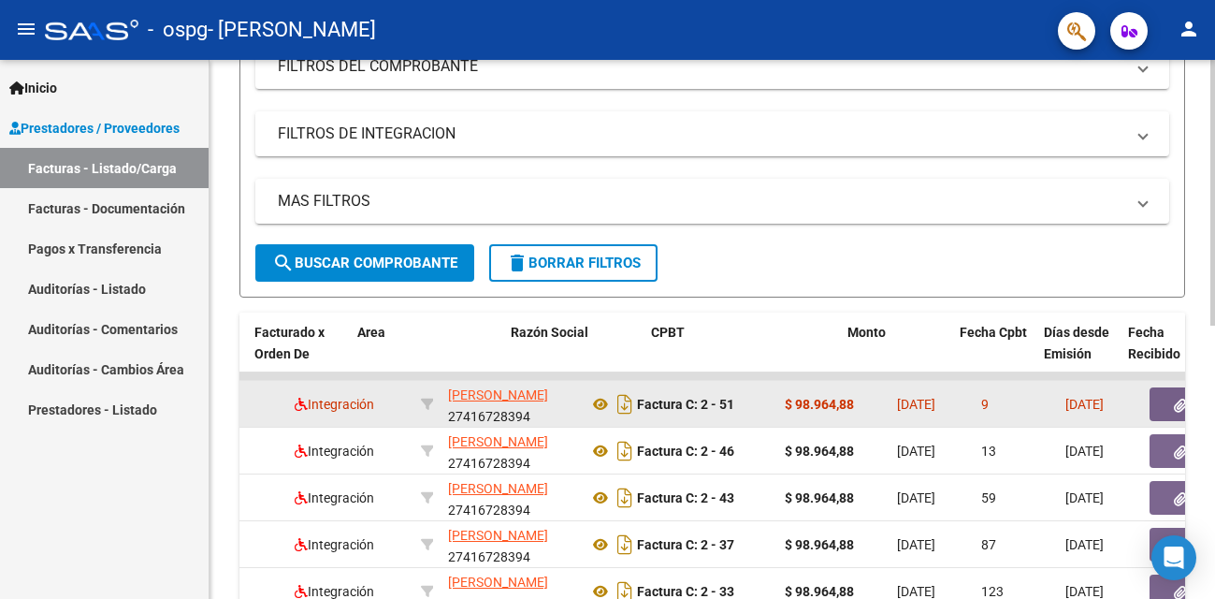
scroll to position [0, 253]
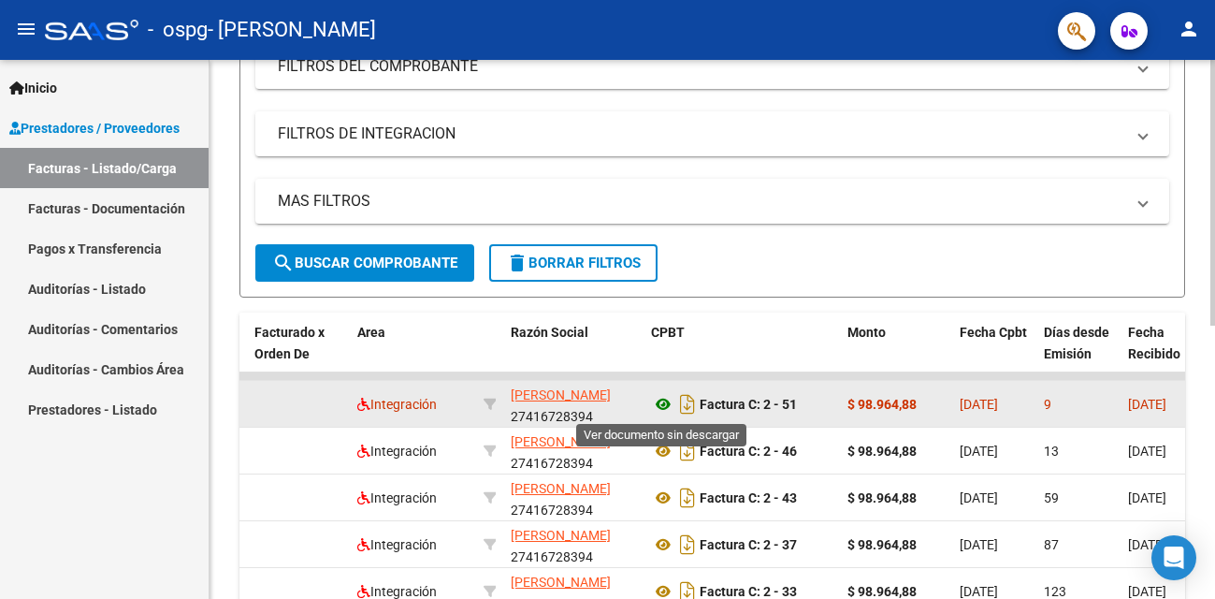
click at [662, 405] on icon at bounding box center [663, 404] width 24 height 22
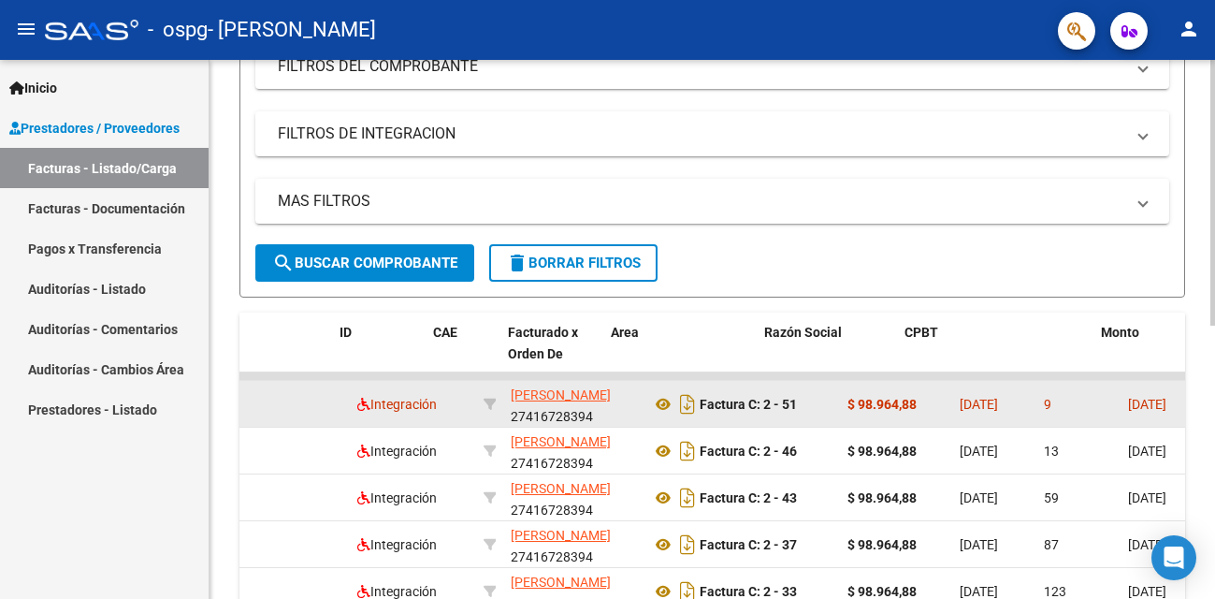
scroll to position [0, 0]
